Goal: Check status: Check status

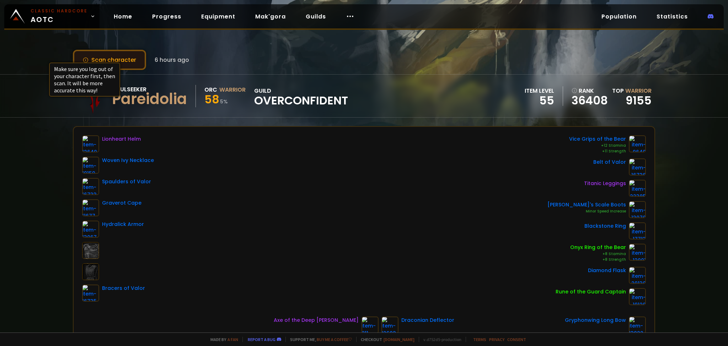
click at [88, 58] on icon at bounding box center [86, 60] width 6 height 6
click at [126, 19] on link "Home" at bounding box center [123, 16] width 30 height 15
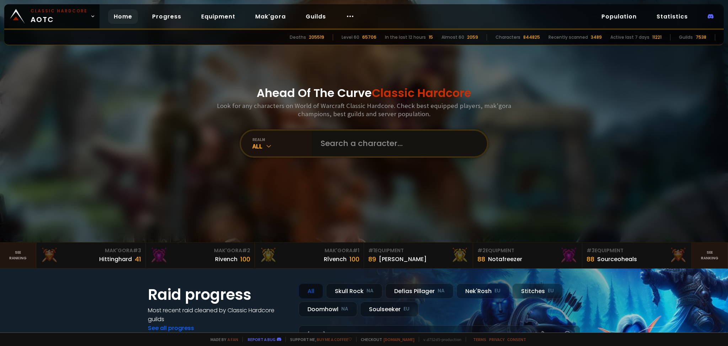
click at [378, 145] on input "text" at bounding box center [397, 144] width 162 height 26
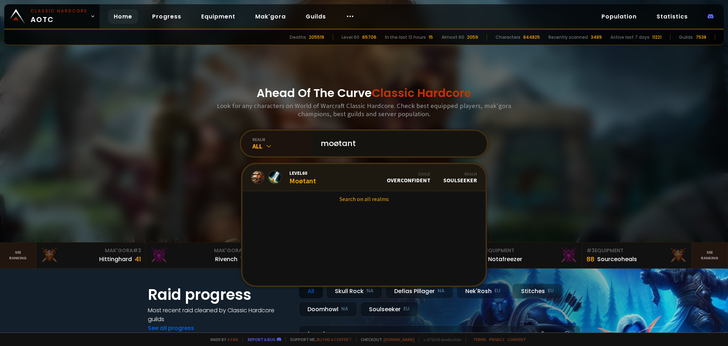
type input "moøtant"
click at [346, 174] on link "Level 60 Moøtant Guild Overconfident Realm Soulseeker" at bounding box center [363, 177] width 243 height 27
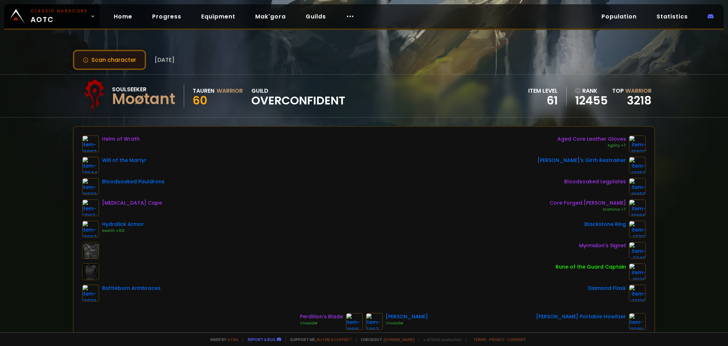
click at [119, 62] on button "Scan character" at bounding box center [109, 60] width 73 height 20
